Goal: Check status: Check status

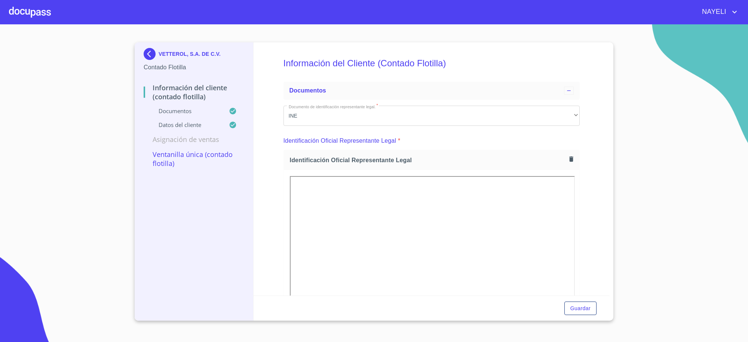
scroll to position [1121, 0]
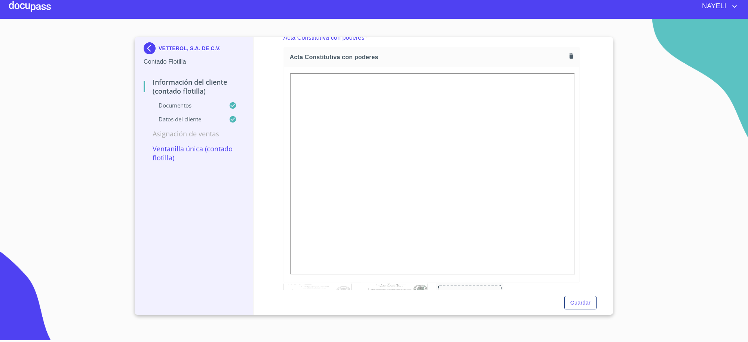
click at [145, 55] on div "VETTEROL, S.A. DE C.V." at bounding box center [194, 49] width 101 height 15
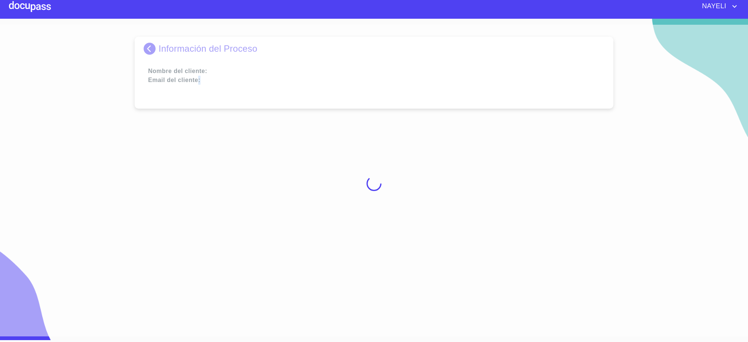
click at [145, 55] on div at bounding box center [374, 183] width 748 height 317
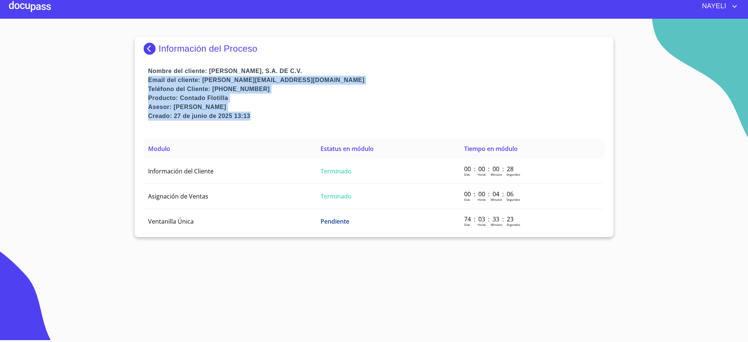
click at [398, 110] on p "Asesor: [PERSON_NAME]" at bounding box center [376, 107] width 456 height 9
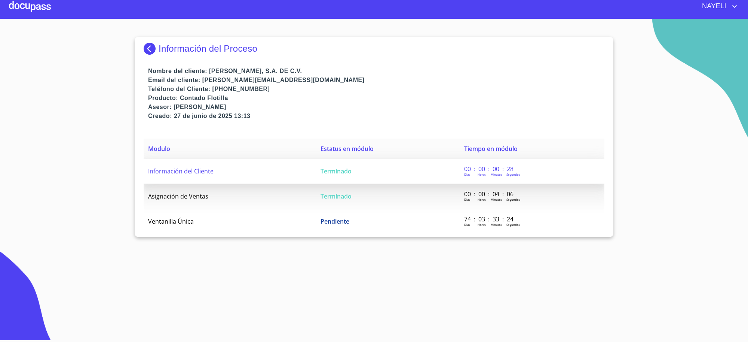
click at [333, 172] on span "Terminado" at bounding box center [336, 171] width 31 height 8
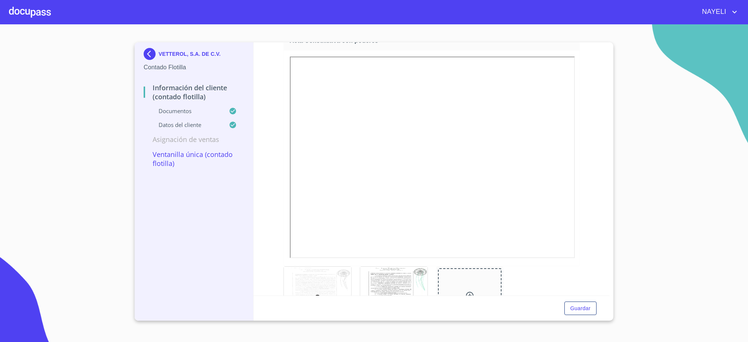
scroll to position [1184, 0]
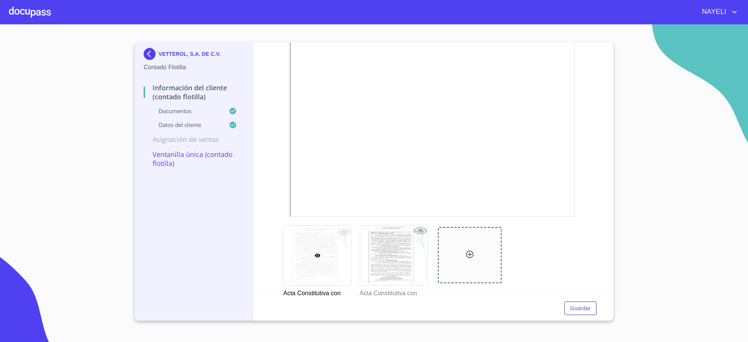
click at [160, 55] on p "VETTEROL, S.A. DE C.V." at bounding box center [190, 54] width 62 height 6
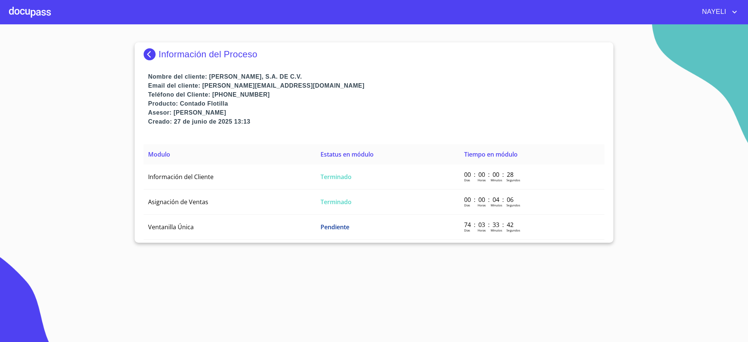
click at [160, 55] on p "Información del Proceso" at bounding box center [208, 54] width 99 height 10
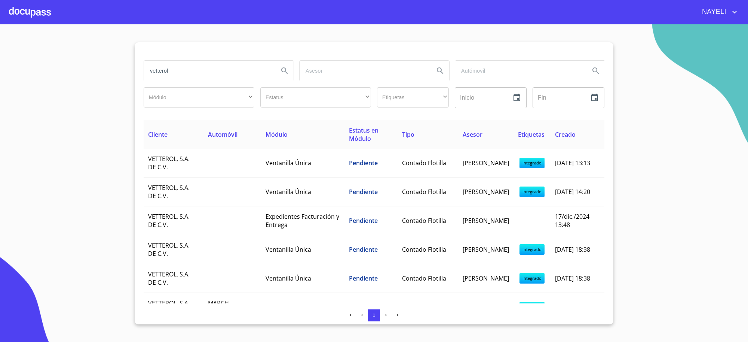
click at [213, 65] on input "vetterol" at bounding box center [208, 71] width 129 height 20
type input "[PERSON_NAME]"
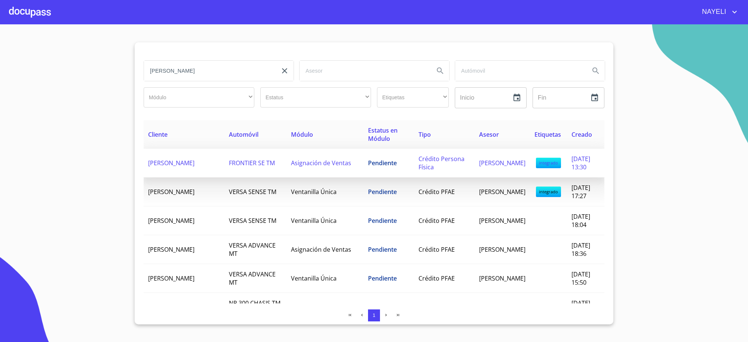
click at [291, 167] on span "Asignación de Ventas" at bounding box center [321, 163] width 60 height 8
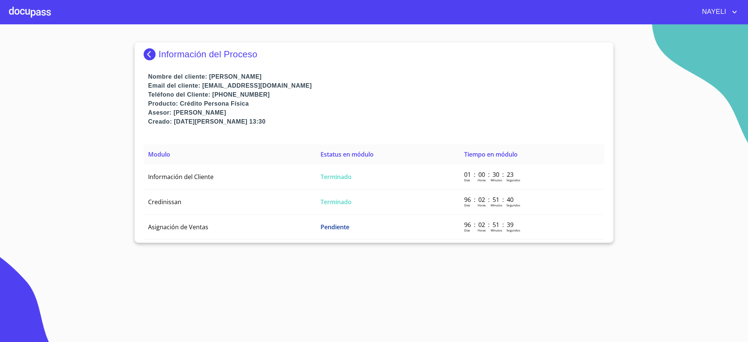
click at [283, 167] on td "Información del Cliente" at bounding box center [230, 176] width 172 height 25
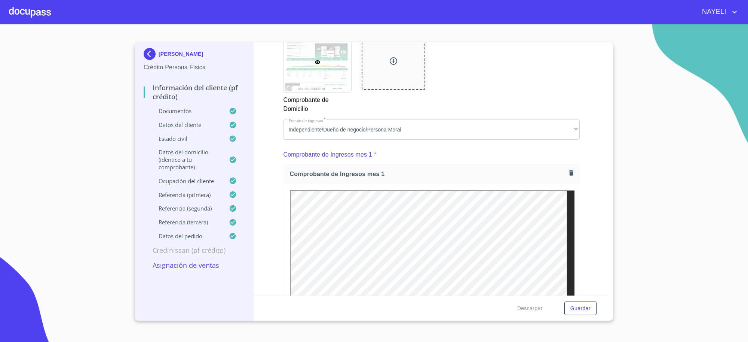
scroll to position [748, 0]
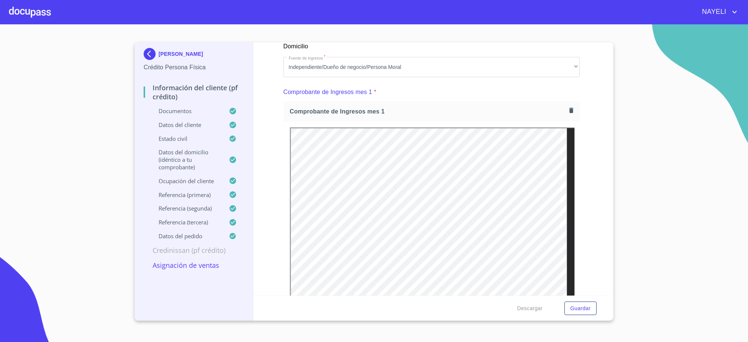
click at [153, 59] on img at bounding box center [151, 54] width 15 height 12
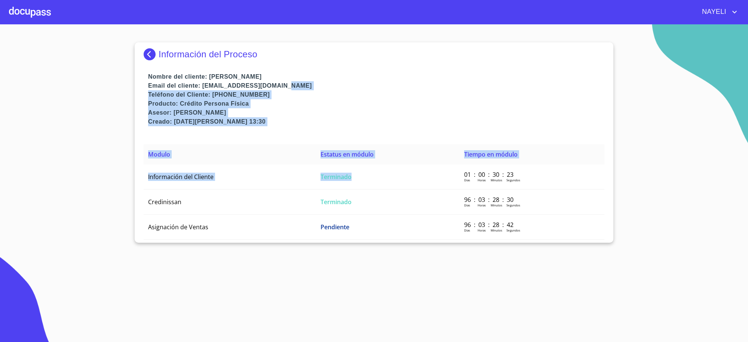
drag, startPoint x: 370, startPoint y: 174, endPoint x: 408, endPoint y: 81, distance: 101.2
click at [408, 81] on div "Información del Proceso Nombre del cliente: [PERSON_NAME] Email del cliente: [E…" at bounding box center [374, 142] width 479 height 200
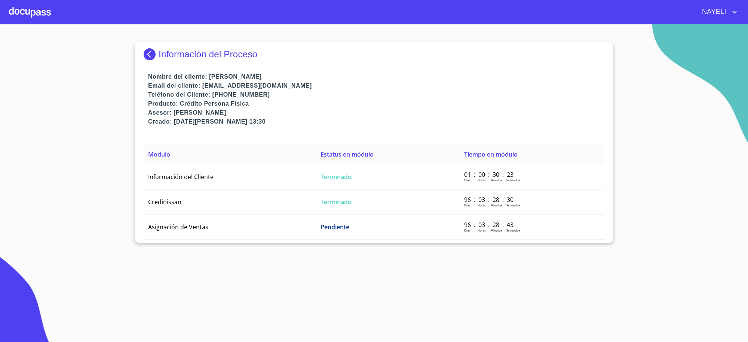
click at [146, 62] on div "Información del Proceso" at bounding box center [374, 57] width 461 height 30
click at [147, 56] on img at bounding box center [151, 54] width 15 height 12
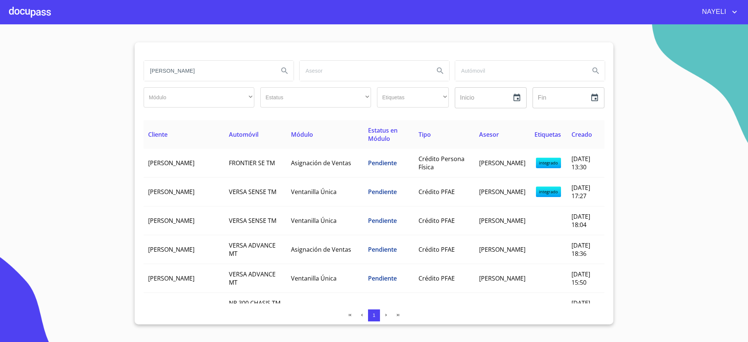
click at [219, 68] on input "[PERSON_NAME]" at bounding box center [208, 71] width 129 height 20
type input "[PERSON_NAME]"
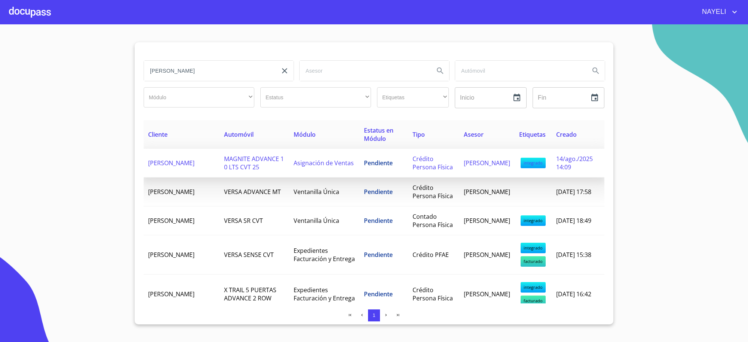
click at [379, 177] on td "Pendiente" at bounding box center [384, 163] width 49 height 29
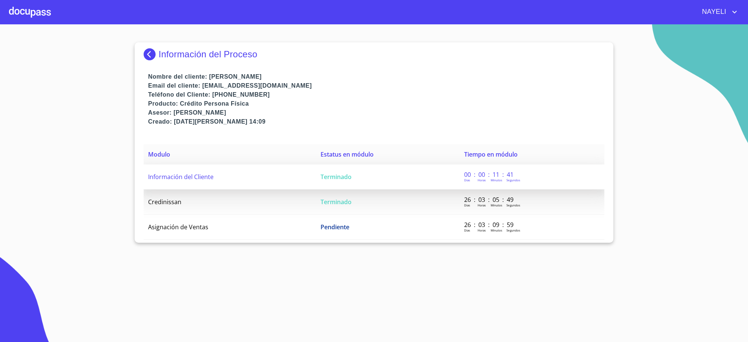
click at [335, 167] on td "Terminado" at bounding box center [388, 176] width 144 height 25
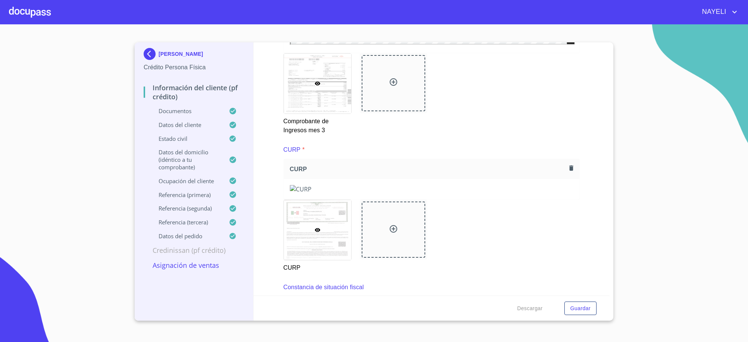
scroll to position [1746, 0]
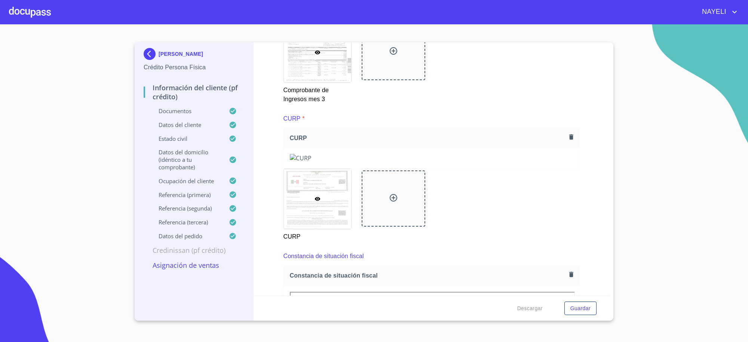
click at [380, 162] on img at bounding box center [432, 158] width 284 height 8
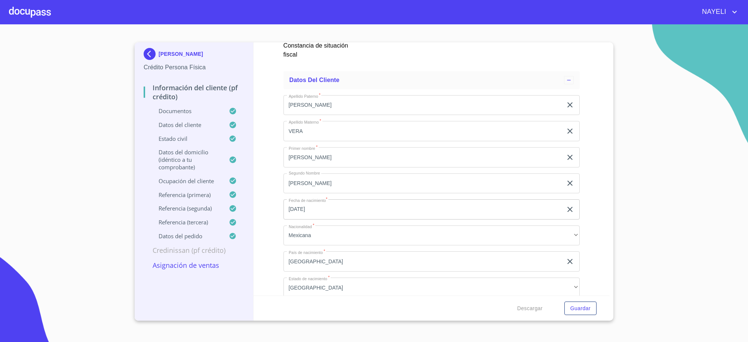
scroll to position [2276, 0]
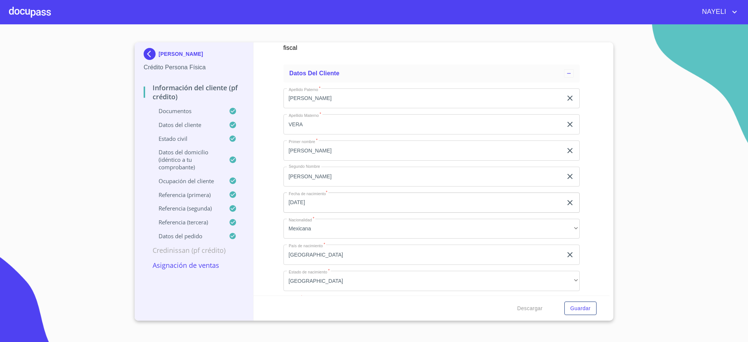
drag, startPoint x: 569, startPoint y: 208, endPoint x: 569, endPoint y: 193, distance: 14.6
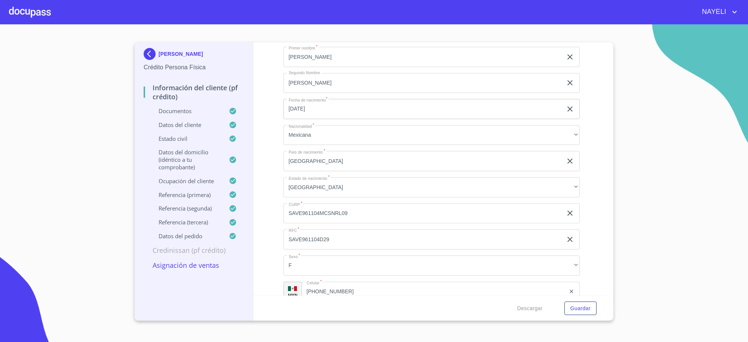
click at [152, 57] on img at bounding box center [151, 54] width 15 height 12
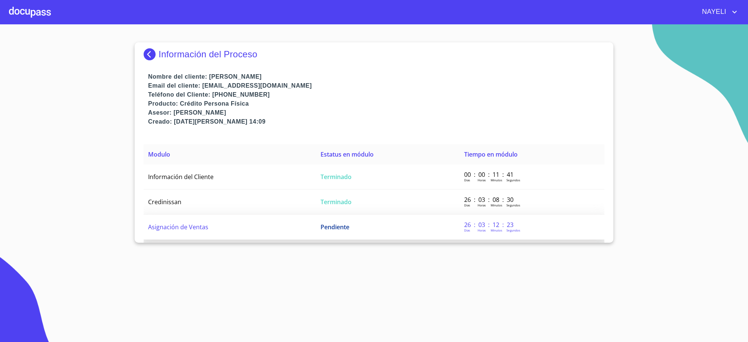
click at [349, 227] on td "Pendiente" at bounding box center [388, 226] width 144 height 25
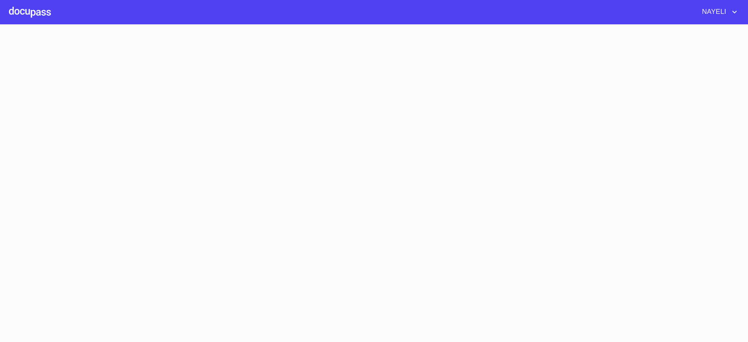
click at [349, 227] on section at bounding box center [374, 182] width 748 height 317
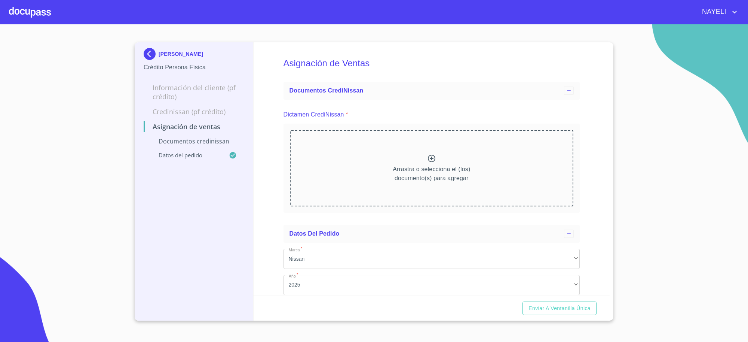
click at [150, 59] on img at bounding box center [151, 54] width 15 height 12
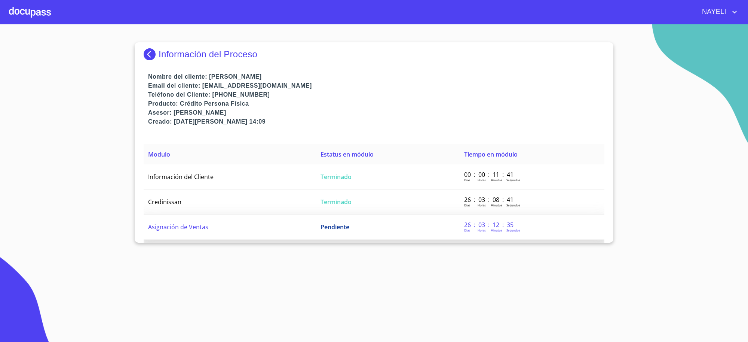
click at [276, 223] on td "Asignación de Ventas" at bounding box center [230, 226] width 172 height 25
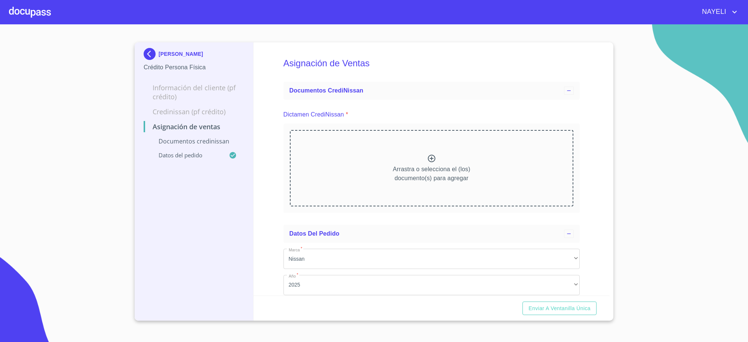
click at [572, 300] on div "Enviar a Ventanilla única" at bounding box center [432, 307] width 357 height 25
click at [572, 308] on span "Enviar a Ventanilla única" at bounding box center [560, 307] width 62 height 9
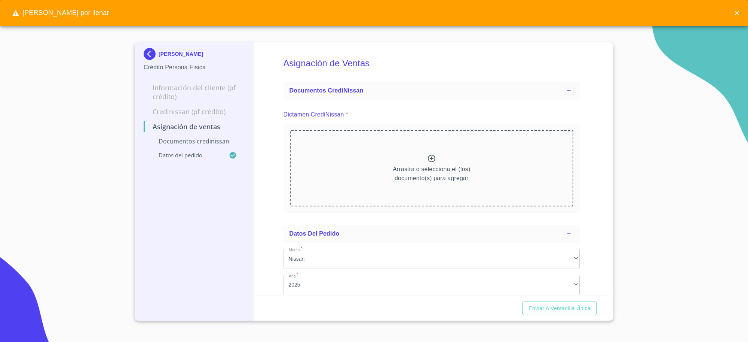
click at [418, 169] on p "Arrastra o selecciona el (los) documento(s) para agregar" at bounding box center [431, 174] width 77 height 18
click at [162, 57] on div "[PERSON_NAME]" at bounding box center [194, 55] width 101 height 15
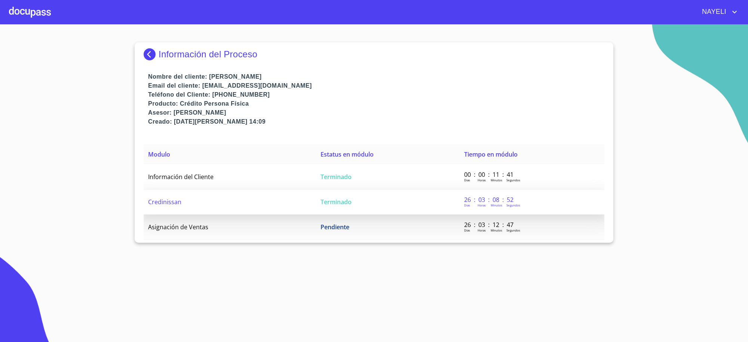
click at [214, 199] on td "Credinissan" at bounding box center [230, 201] width 172 height 25
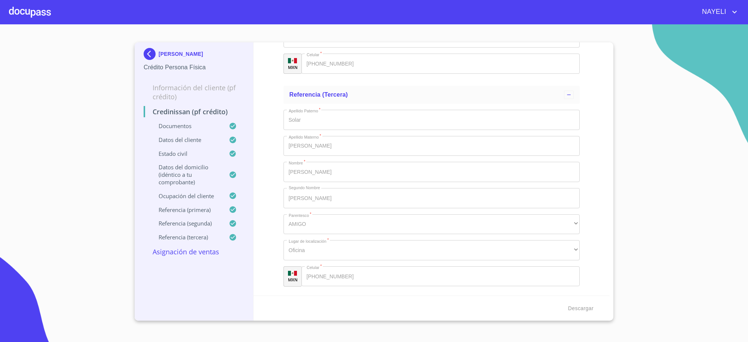
scroll to position [4558, 0]
click at [150, 59] on img at bounding box center [151, 54] width 15 height 12
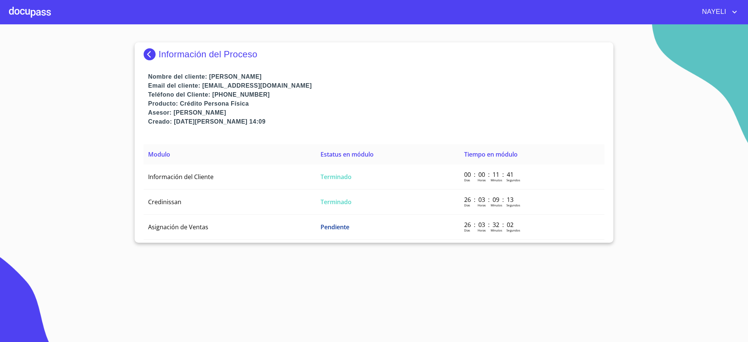
click at [154, 61] on div "Información del Proceso" at bounding box center [374, 57] width 461 height 30
click at [152, 48] on div "Información del Proceso" at bounding box center [374, 57] width 461 height 30
click at [150, 54] on img at bounding box center [151, 54] width 15 height 12
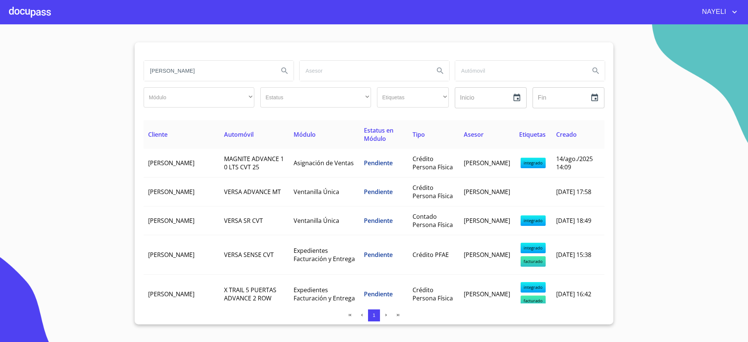
click at [188, 77] on input "[PERSON_NAME]" at bounding box center [208, 71] width 129 height 20
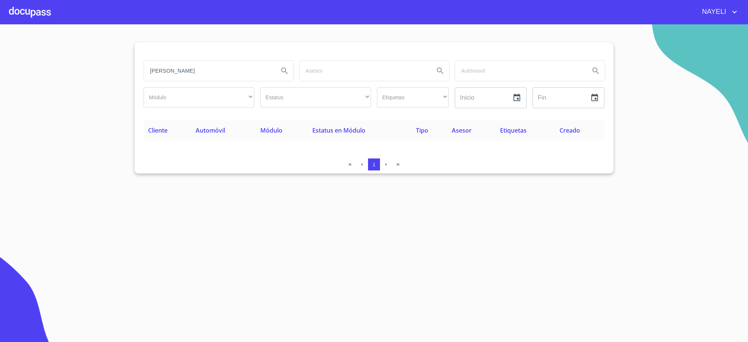
type input "[PERSON_NAME]"
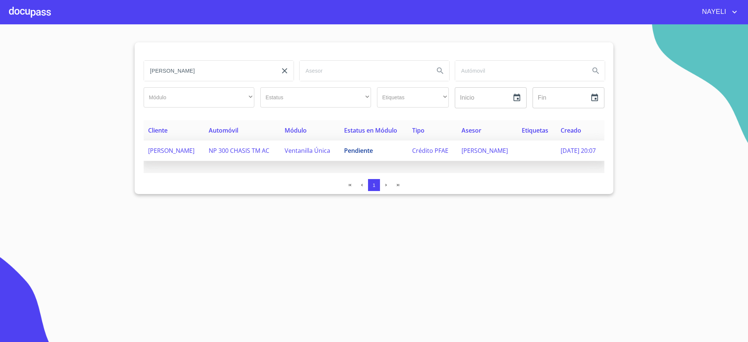
click at [403, 161] on td "Pendiente" at bounding box center [374, 150] width 68 height 21
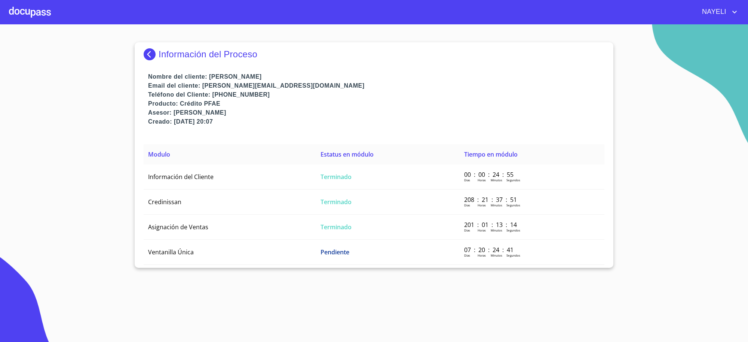
click at [403, 174] on td "Terminado" at bounding box center [388, 176] width 144 height 25
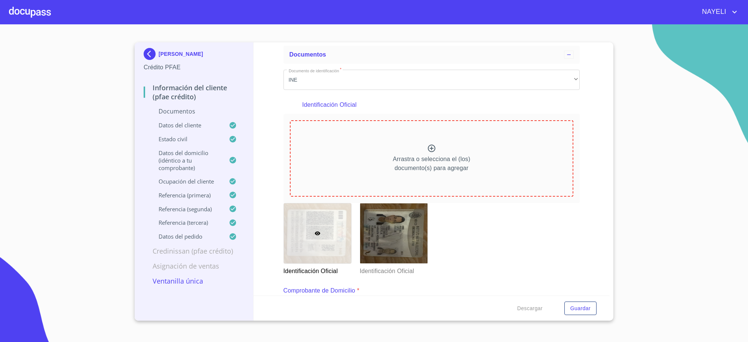
scroll to position [31, 0]
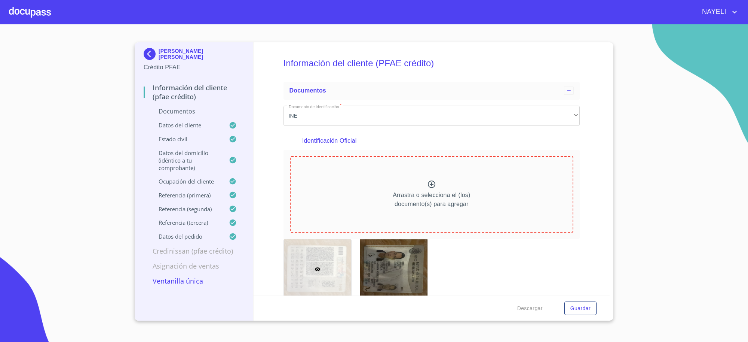
scroll to position [31, 0]
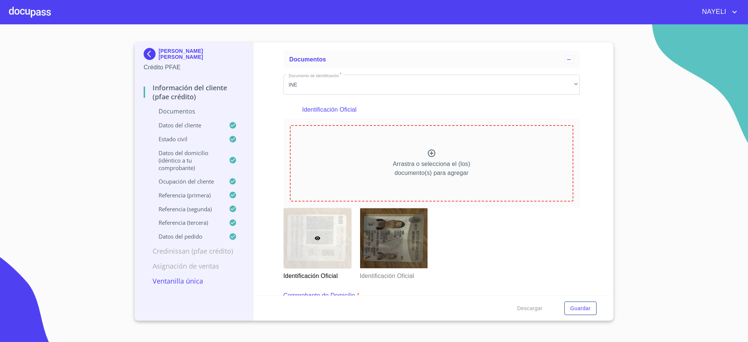
click at [154, 52] on img at bounding box center [151, 54] width 15 height 12
